Goal: Task Accomplishment & Management: Complete application form

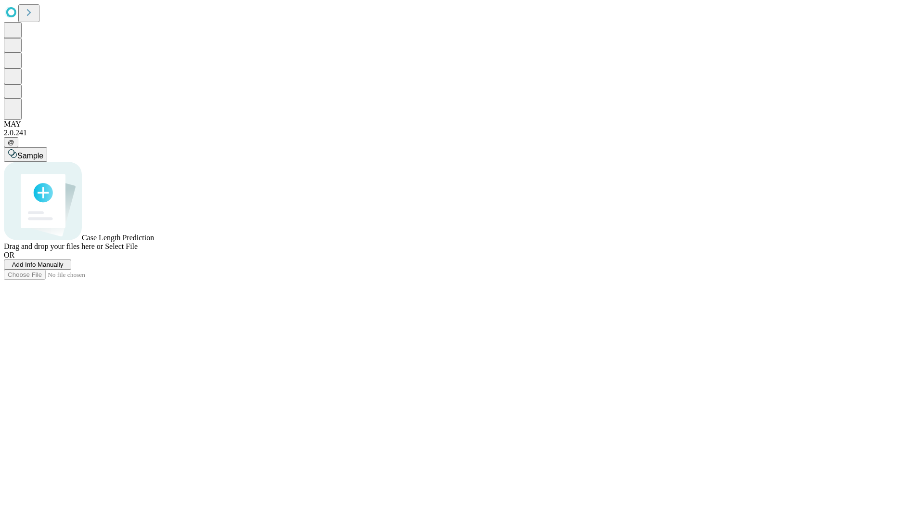
click at [64, 268] on span "Add Info Manually" at bounding box center [38, 264] width 52 height 7
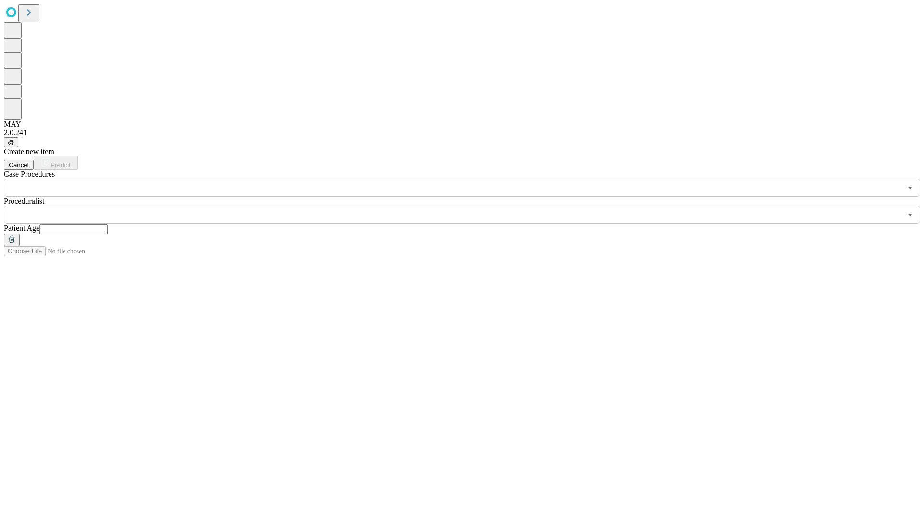
click at [108, 224] on input "text" at bounding box center [73, 229] width 68 height 10
type input "**"
click at [469, 206] on input "text" at bounding box center [453, 215] width 898 height 18
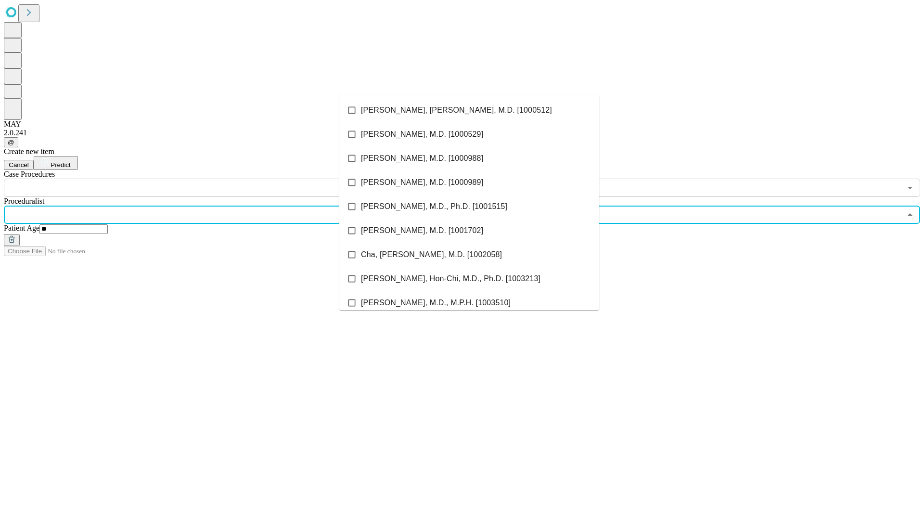
click at [469, 110] on li "[PERSON_NAME], [PERSON_NAME], M.D. [1000512]" at bounding box center [469, 110] width 260 height 24
click at [202, 179] on input "text" at bounding box center [453, 188] width 898 height 18
